Goal: Transaction & Acquisition: Purchase product/service

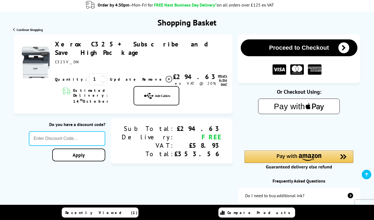
click at [189, 180] on div "Shopping Basket + Subscribe and Save High Package ex VAT @ 20% 1 Update ex VAT …" at bounding box center [123, 149] width 219 height 228
click at [218, 74] on span "What's in the box?" at bounding box center [222, 80] width 9 height 12
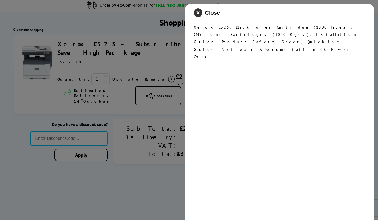
click at [199, 14] on icon "close modal" at bounding box center [198, 12] width 9 height 9
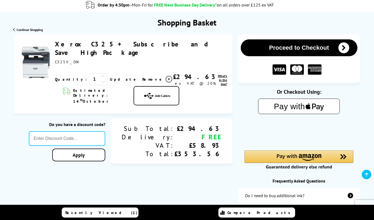
click at [218, 74] on span "What's in the box?" at bounding box center [222, 80] width 9 height 12
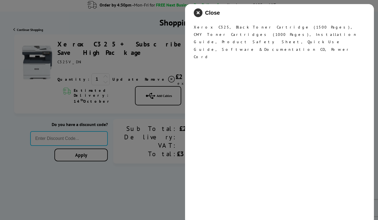
click at [199, 14] on icon "close modal" at bounding box center [198, 12] width 9 height 9
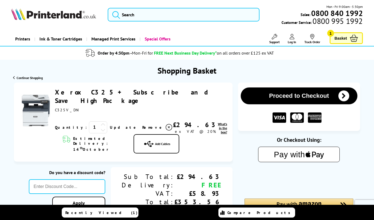
click at [142, 125] on span "Remove" at bounding box center [152, 127] width 21 height 5
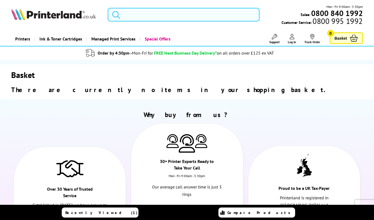
click at [148, 17] on input "search" at bounding box center [184, 15] width 152 height 14
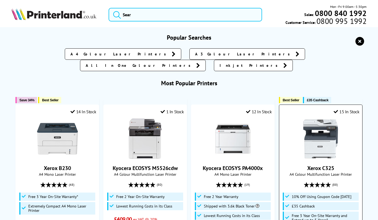
click at [326, 136] on img at bounding box center [320, 139] width 41 height 41
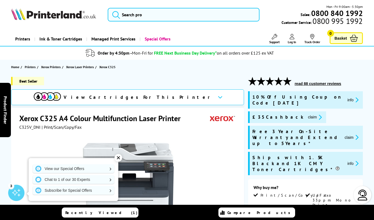
click at [119, 157] on div "✕" at bounding box center [118, 158] width 8 height 8
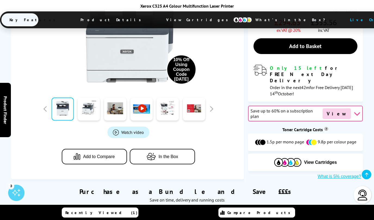
scroll to position [274, 0]
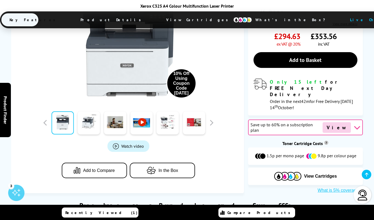
click at [353, 124] on icon at bounding box center [356, 127] width 7 height 7
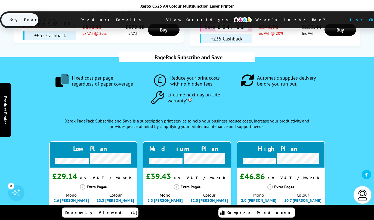
scroll to position [583, 0]
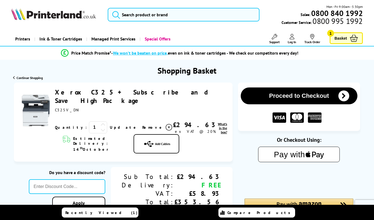
click at [142, 125] on span "Remove" at bounding box center [152, 127] width 21 height 5
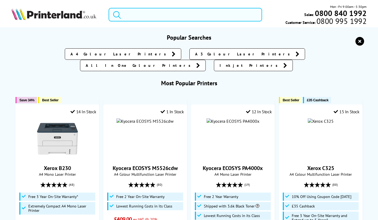
click at [156, 16] on input "search" at bounding box center [184, 15] width 153 height 14
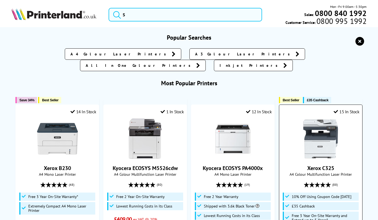
click at [314, 143] on img at bounding box center [320, 139] width 41 height 41
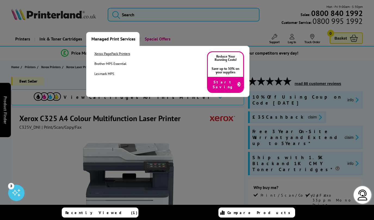
click at [114, 54] on link "Xerox PagePack Printers" at bounding box center [112, 53] width 36 height 5
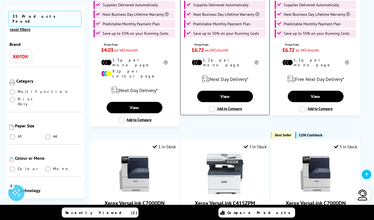
scroll to position [291, 0]
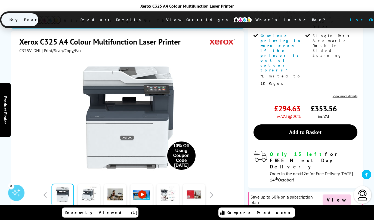
scroll to position [254, 0]
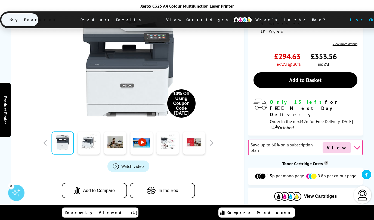
click at [333, 142] on span "View" at bounding box center [336, 147] width 28 height 11
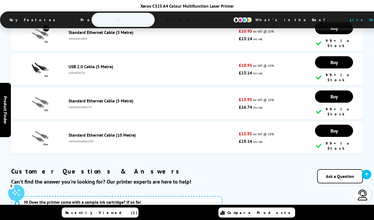
scroll to position [2894, 0]
